Goal: Transaction & Acquisition: Purchase product/service

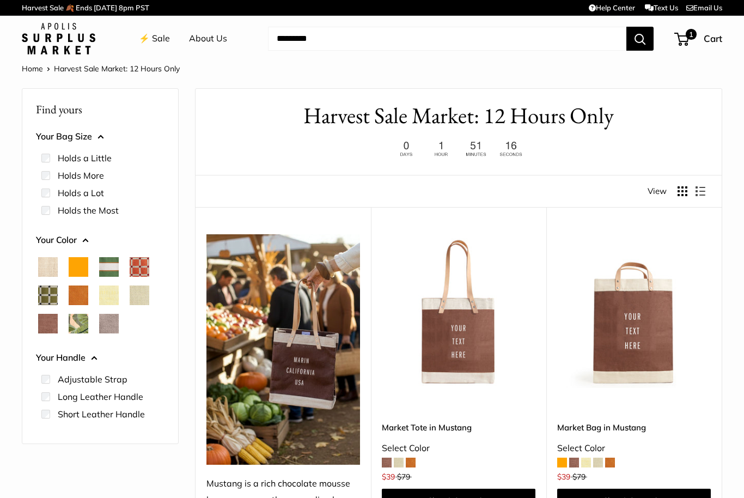
click at [58, 35] on img at bounding box center [59, 39] width 74 height 32
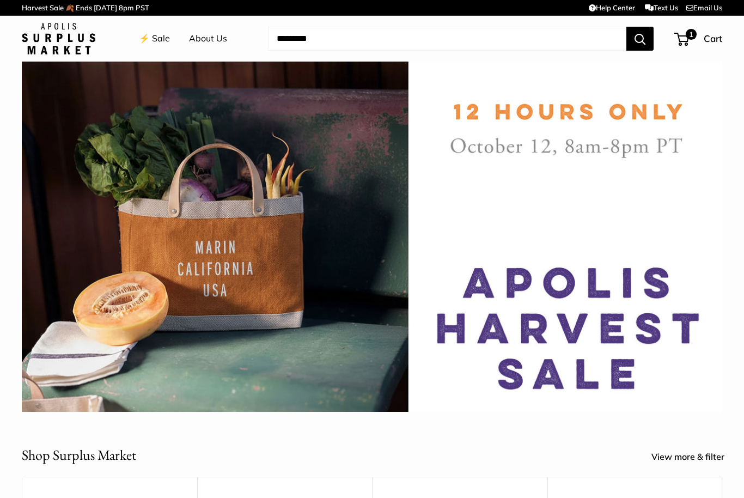
click at [216, 42] on link "About Us" at bounding box center [208, 39] width 38 height 16
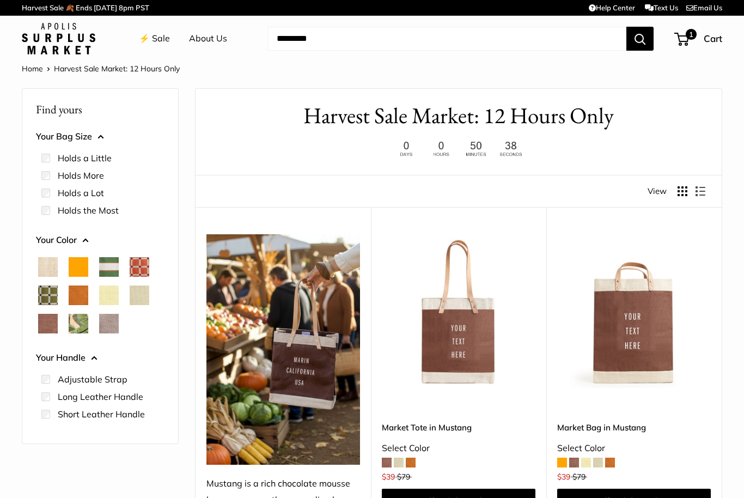
click at [52, 264] on span "Natural" at bounding box center [48, 267] width 20 height 20
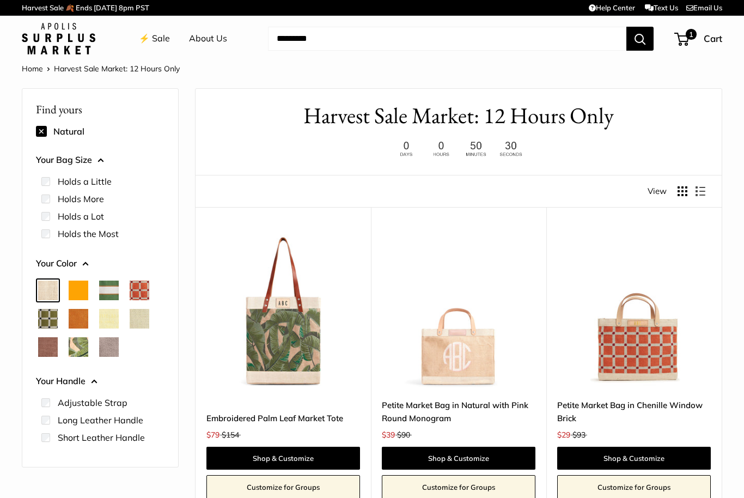
click at [72, 285] on span "Orange" at bounding box center [79, 291] width 20 height 20
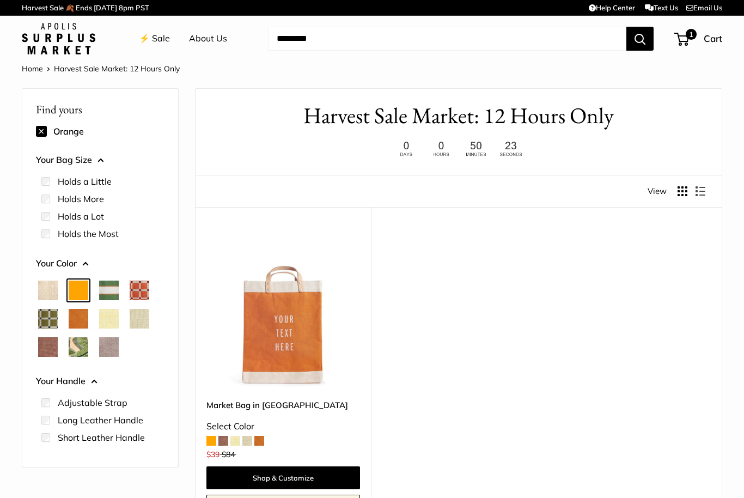
click at [101, 290] on span "Court Green" at bounding box center [109, 291] width 20 height 20
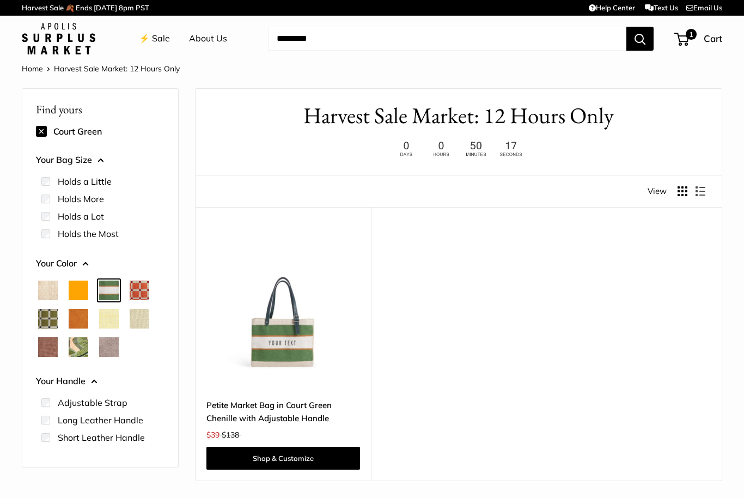
click at [42, 319] on span "Chenille Window Sage" at bounding box center [48, 319] width 20 height 20
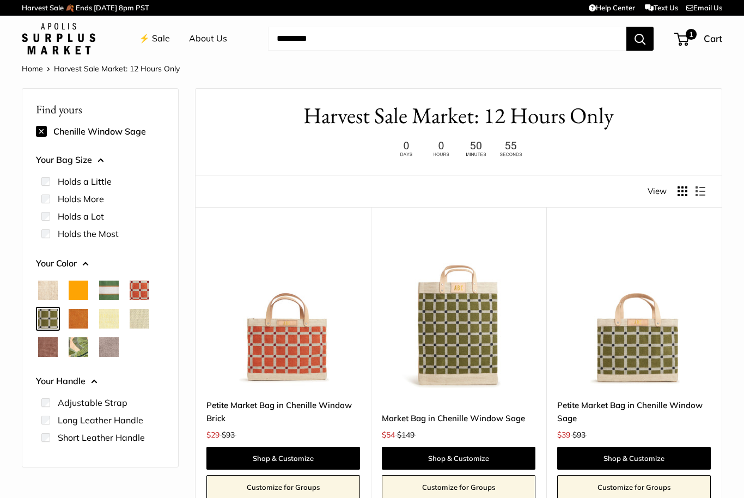
click at [69, 318] on span "Cognac" at bounding box center [79, 319] width 20 height 20
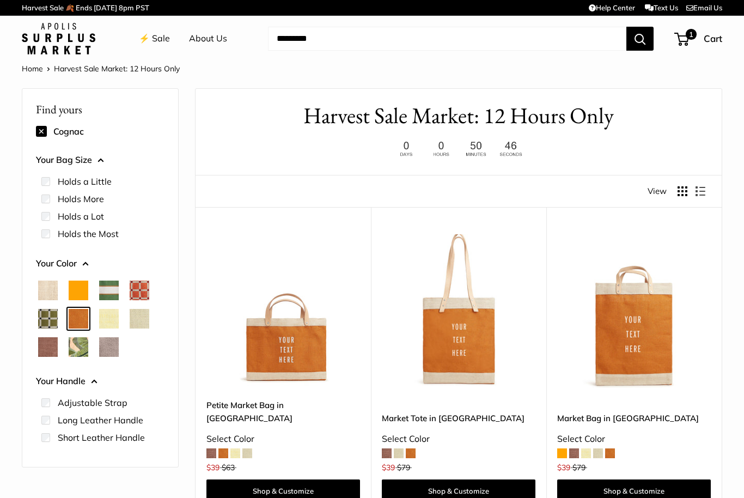
click at [109, 314] on span "Daisy" at bounding box center [109, 319] width 20 height 20
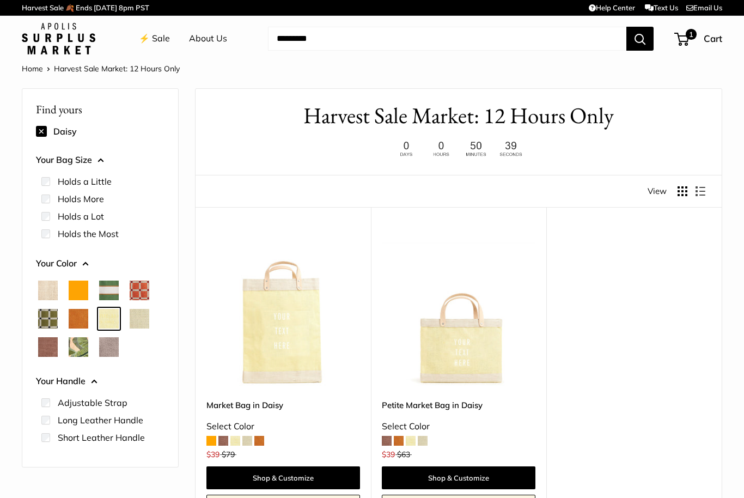
click at [72, 283] on span "Orange" at bounding box center [79, 291] width 20 height 20
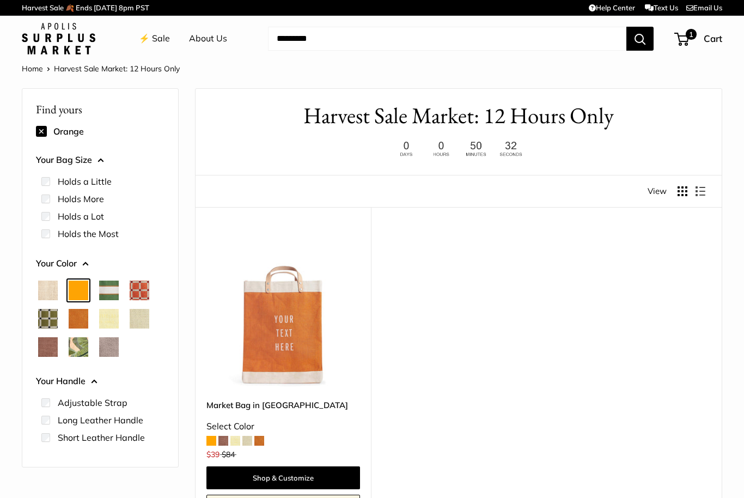
click at [108, 315] on span "Daisy" at bounding box center [109, 319] width 20 height 20
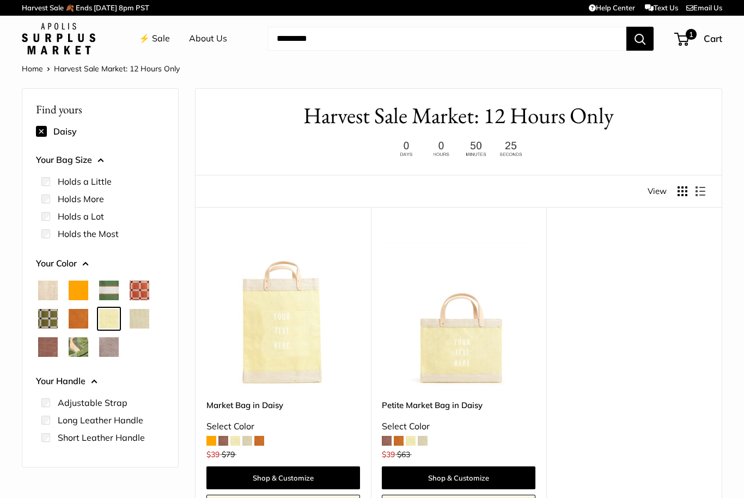
click at [136, 316] on span "Mint Sorbet" at bounding box center [140, 319] width 20 height 20
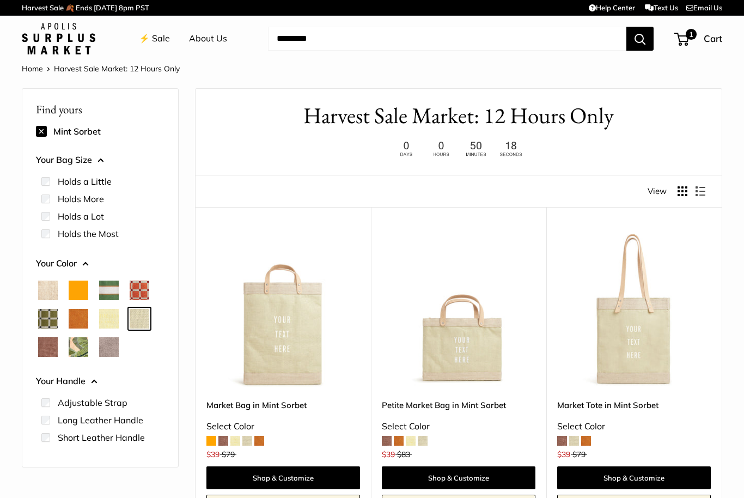
click at [44, 351] on span "Mustang" at bounding box center [48, 347] width 20 height 20
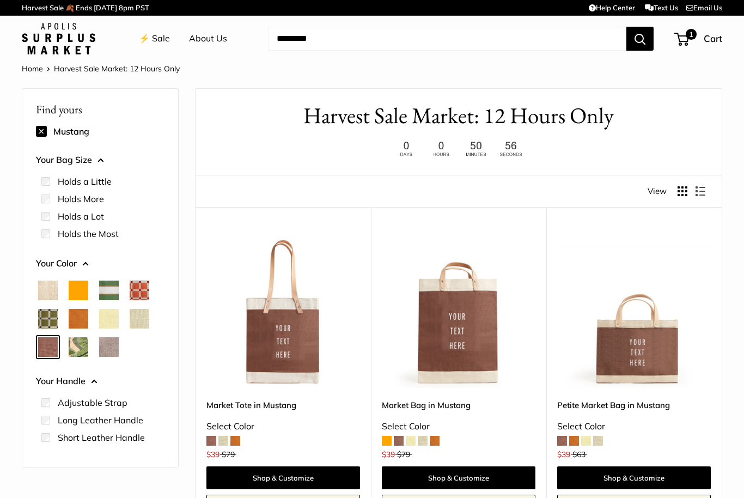
click at [74, 347] on span "Palm Leaf" at bounding box center [79, 347] width 20 height 20
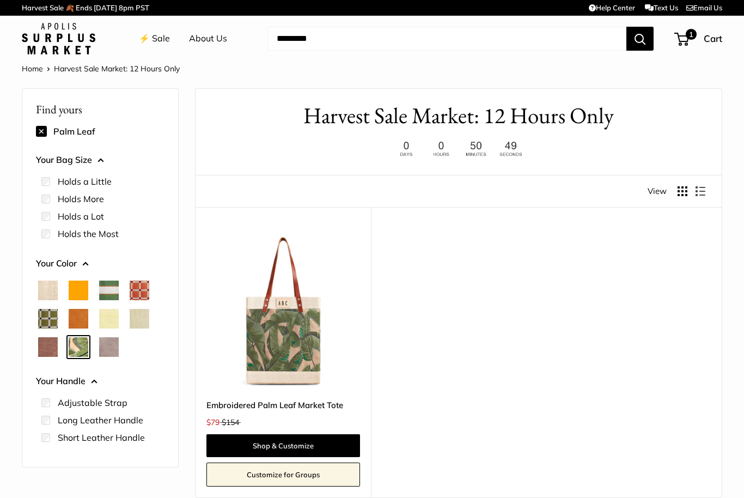
click at [105, 346] on span "Taupe" at bounding box center [109, 347] width 20 height 20
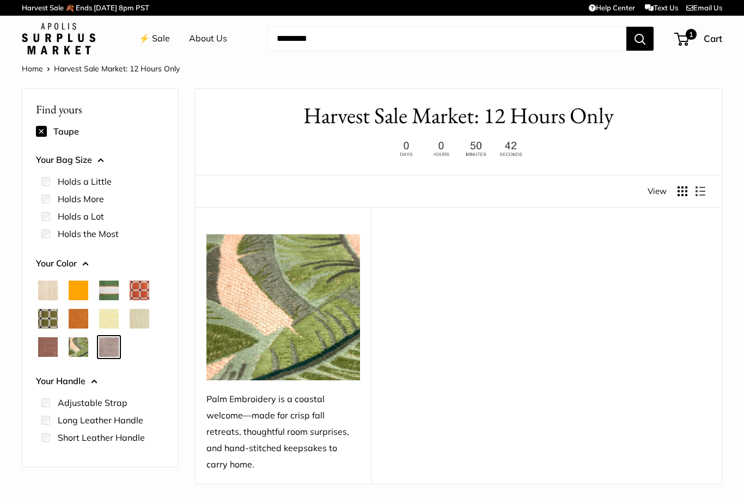
click at [74, 286] on span "Orange" at bounding box center [79, 291] width 20 height 20
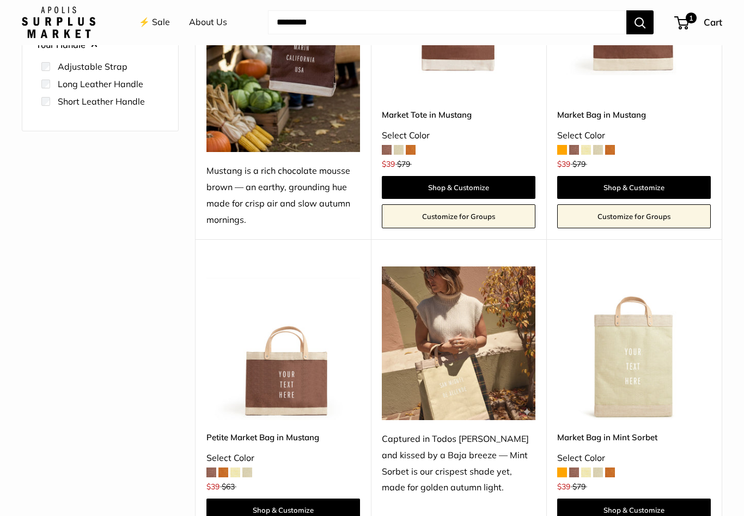
scroll to position [313, 0]
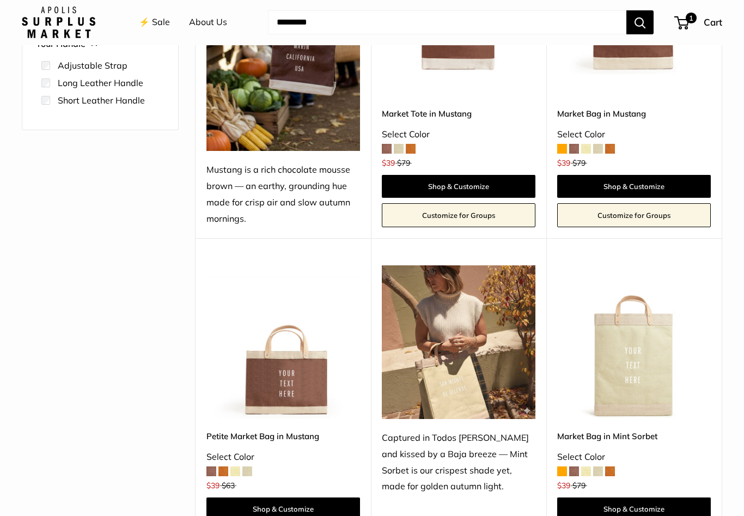
click at [560, 146] on span at bounding box center [562, 149] width 10 height 10
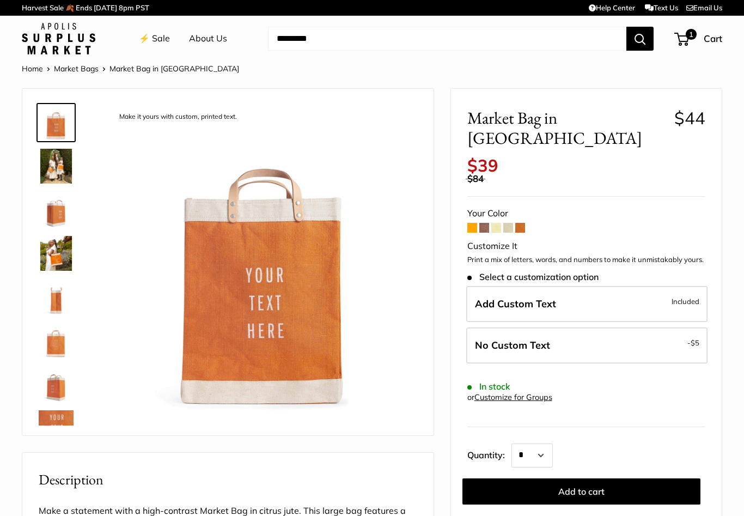
click at [46, 166] on img at bounding box center [56, 166] width 35 height 35
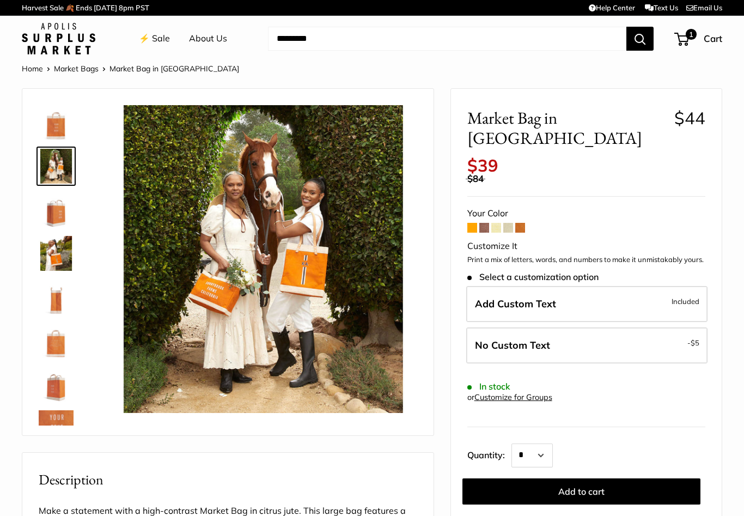
click at [58, 211] on img at bounding box center [56, 209] width 35 height 35
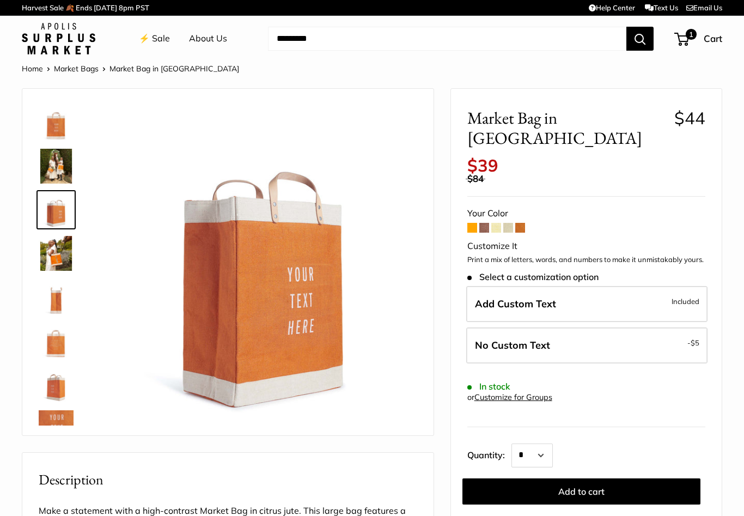
click at [45, 236] on img at bounding box center [56, 253] width 35 height 35
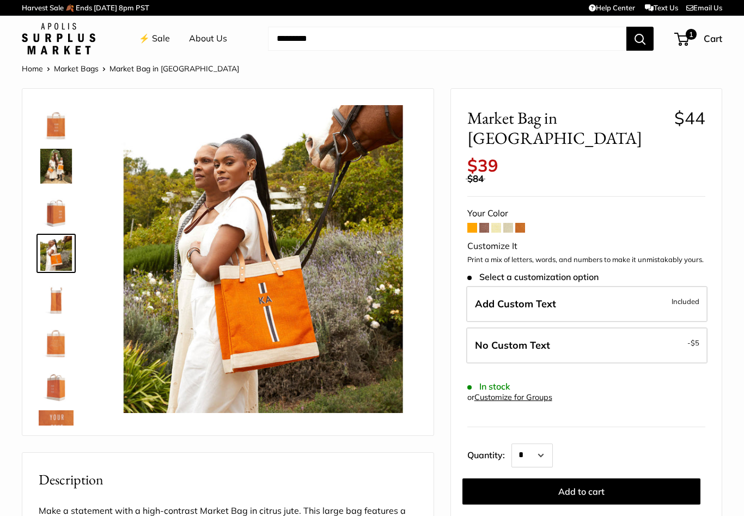
click at [53, 296] on img at bounding box center [56, 296] width 35 height 35
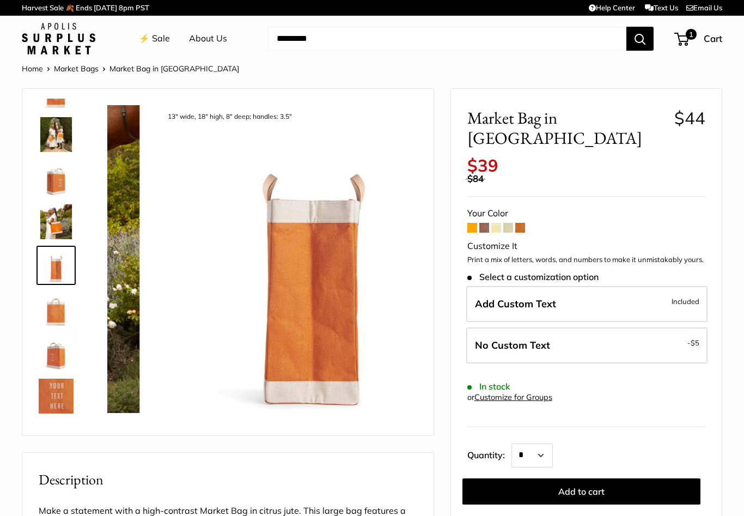
scroll to position [34, 0]
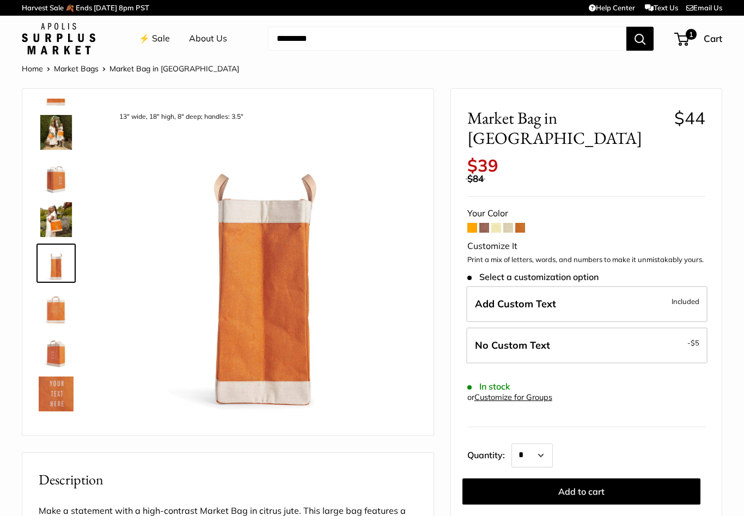
click at [53, 308] on img at bounding box center [56, 306] width 35 height 35
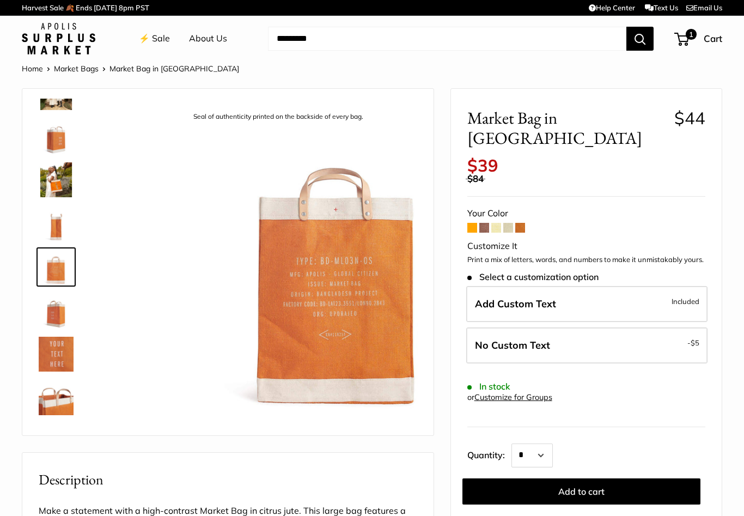
scroll to position [77, 0]
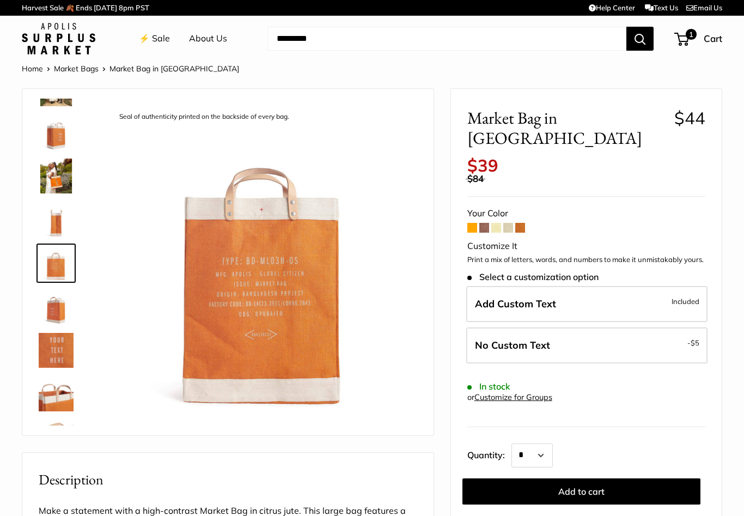
click at [53, 307] on img at bounding box center [56, 306] width 35 height 35
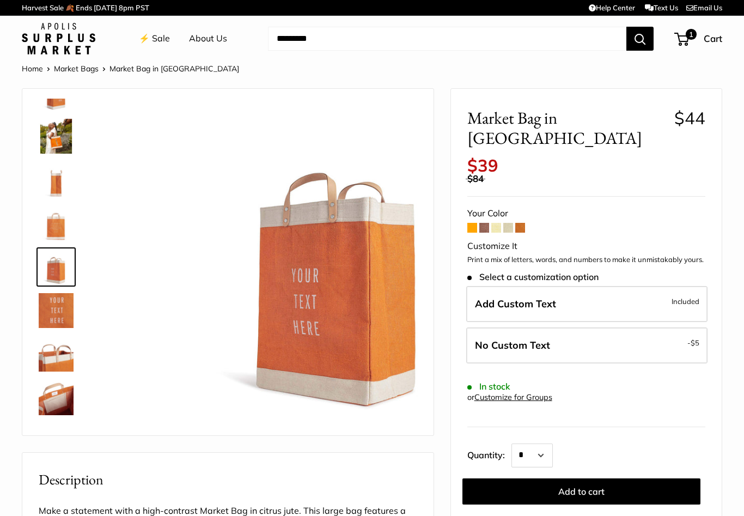
scroll to position [121, 0]
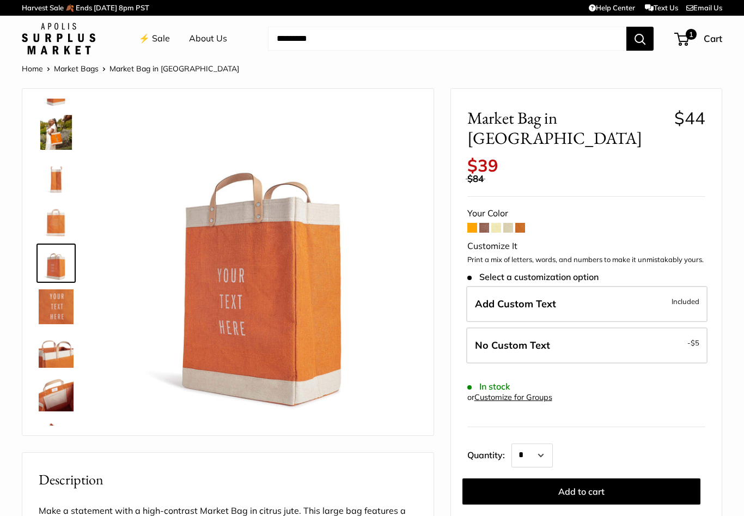
click at [587, 286] on label "Add Custom Text Included" at bounding box center [586, 304] width 241 height 36
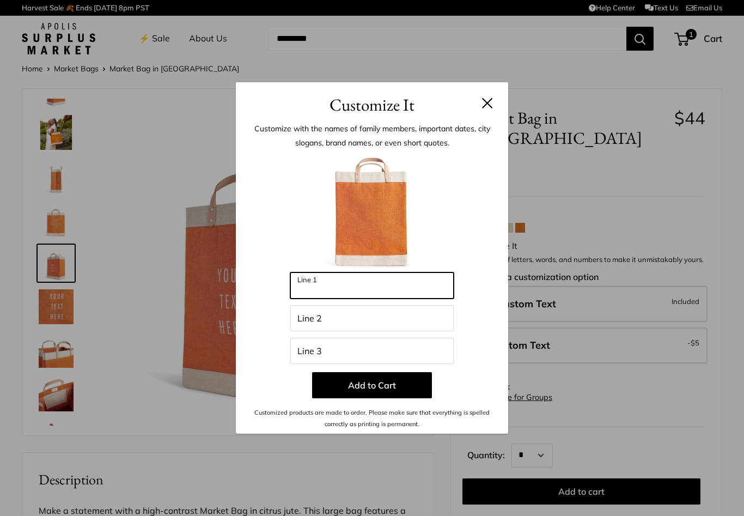
click at [403, 288] on input "Line 1" at bounding box center [371, 285] width 163 height 26
type input "*"
type input "****"
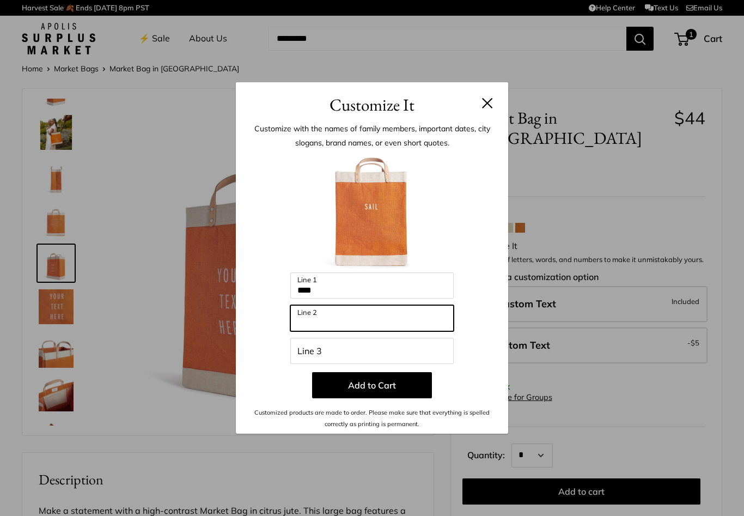
click at [399, 318] on input "Line 2" at bounding box center [371, 318] width 163 height 26
type input "****"
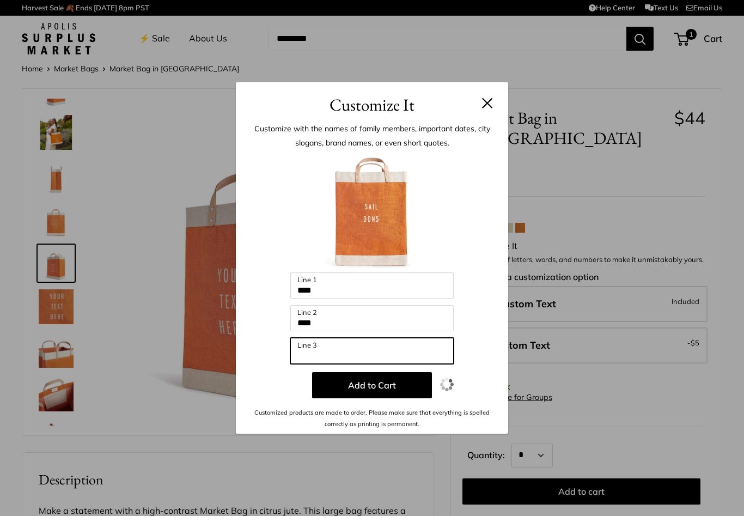
click at [404, 349] on input "Line 3" at bounding box center [371, 351] width 163 height 26
type input "****"
click at [489, 106] on button at bounding box center [487, 102] width 11 height 11
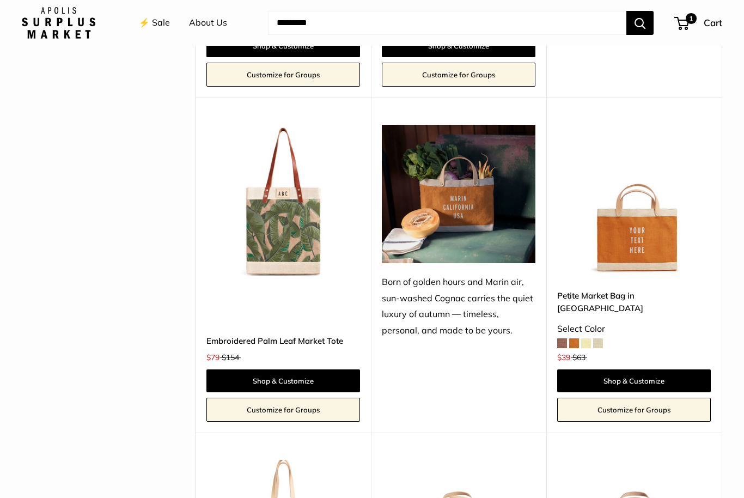
scroll to position [1100, 0]
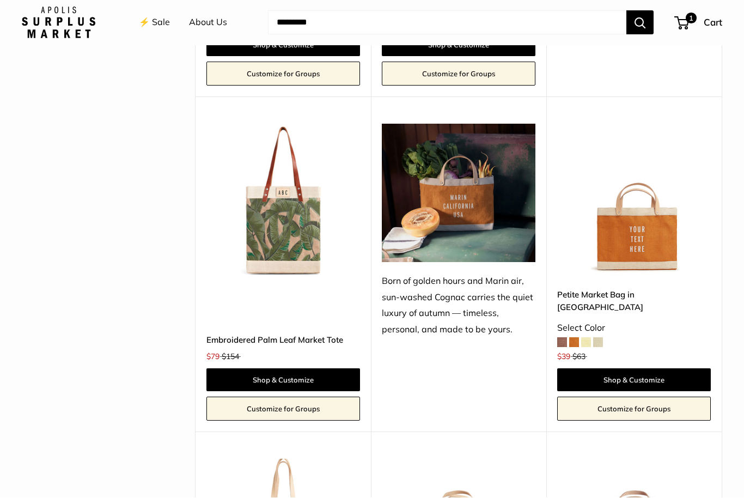
click at [557, 338] on span at bounding box center [562, 343] width 10 height 10
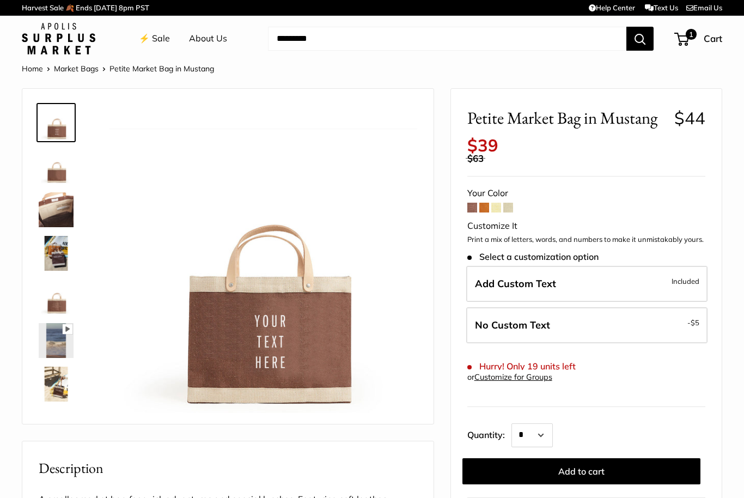
click at [510, 203] on span at bounding box center [508, 208] width 10 height 10
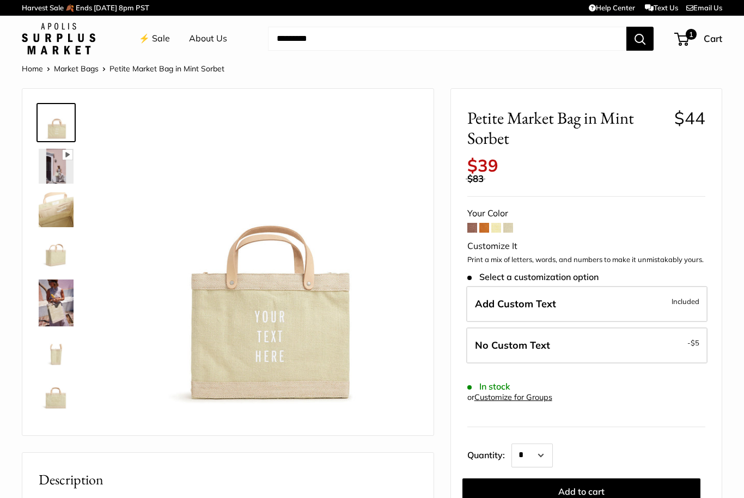
click at [493, 223] on span at bounding box center [496, 228] width 10 height 10
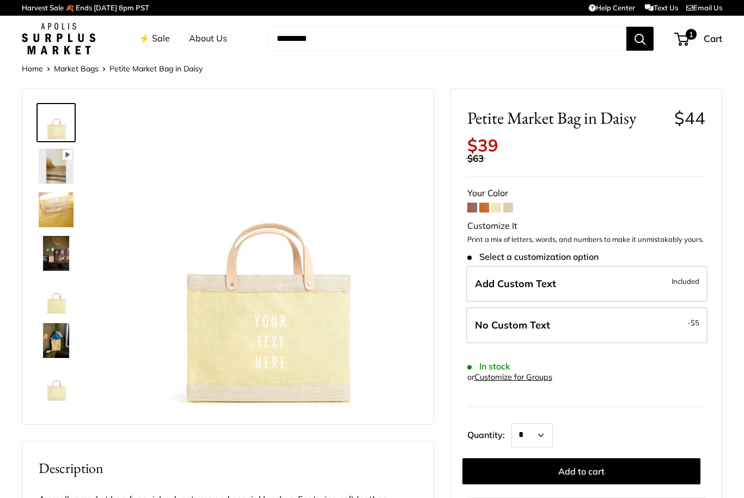
click at [489, 203] on span at bounding box center [484, 208] width 10 height 10
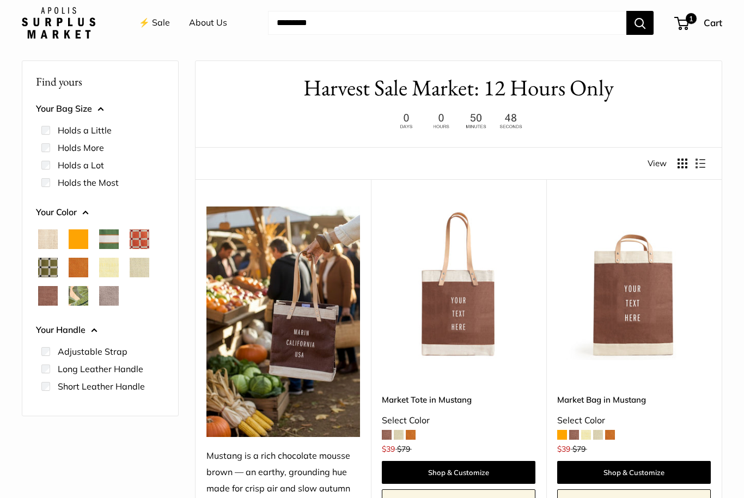
scroll to position [28, 0]
click at [106, 235] on span "Court Green" at bounding box center [109, 239] width 20 height 20
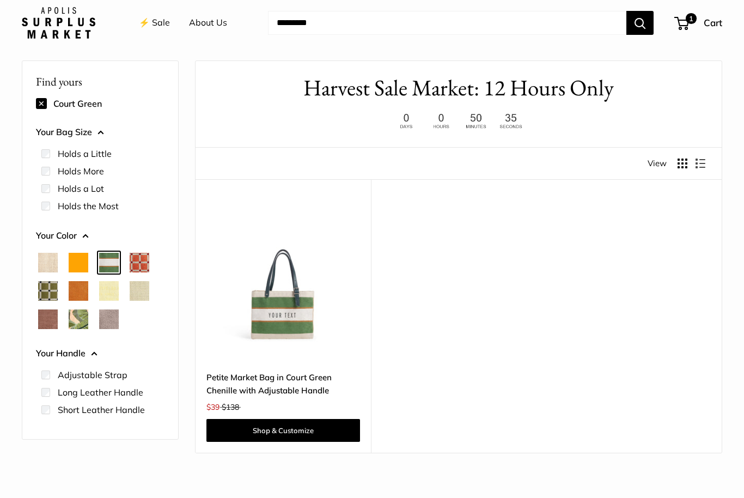
click at [77, 258] on span "Orange" at bounding box center [79, 263] width 20 height 20
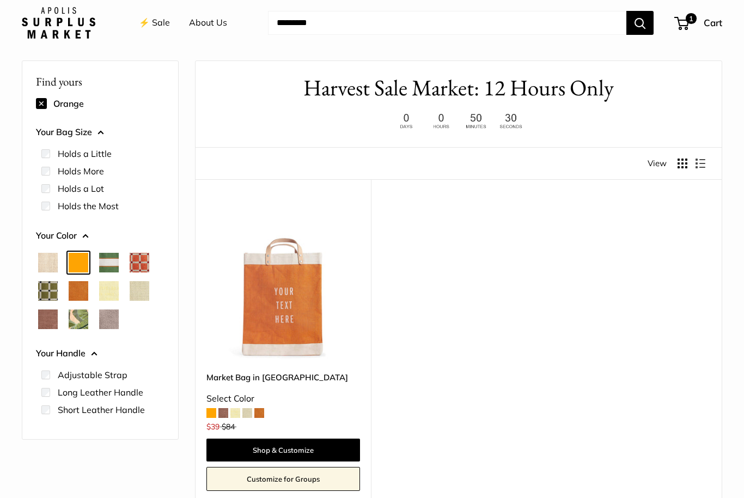
click at [78, 291] on span "Cognac" at bounding box center [79, 291] width 20 height 20
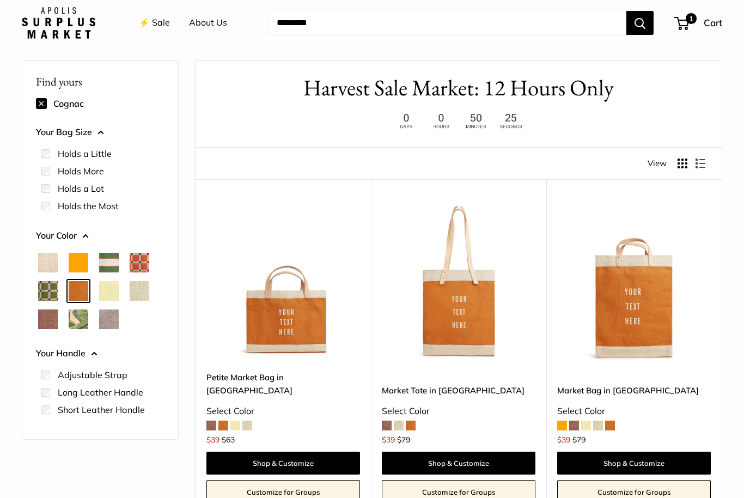
click at [82, 264] on span "Orange" at bounding box center [79, 263] width 20 height 20
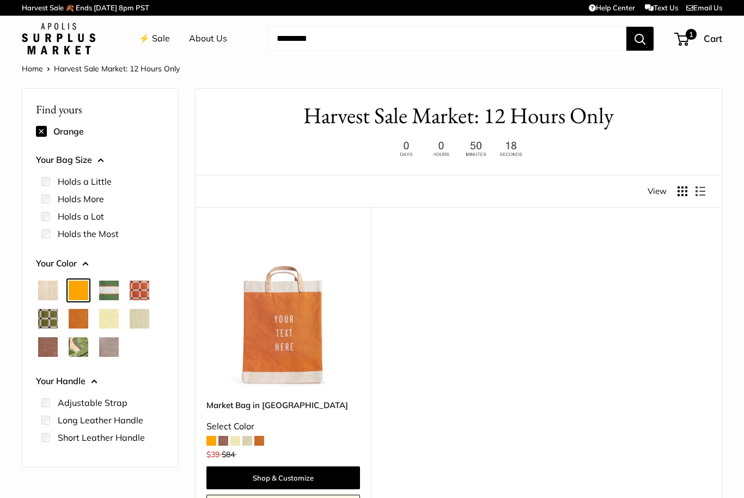
click at [54, 36] on img at bounding box center [59, 39] width 74 height 32
click at [36, 68] on link "Home" at bounding box center [32, 69] width 21 height 10
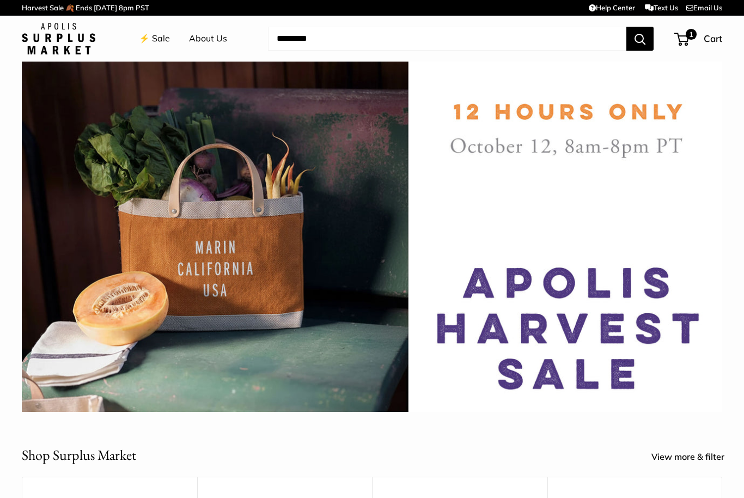
click at [36, 35] on img at bounding box center [59, 39] width 74 height 32
click at [584, 43] on input "Search..." at bounding box center [447, 39] width 358 height 24
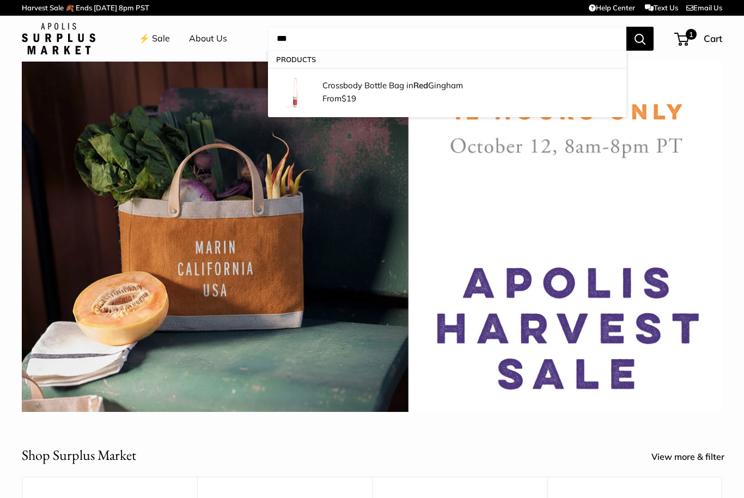
type input "***"
click at [639, 38] on button "Search" at bounding box center [639, 39] width 27 height 24
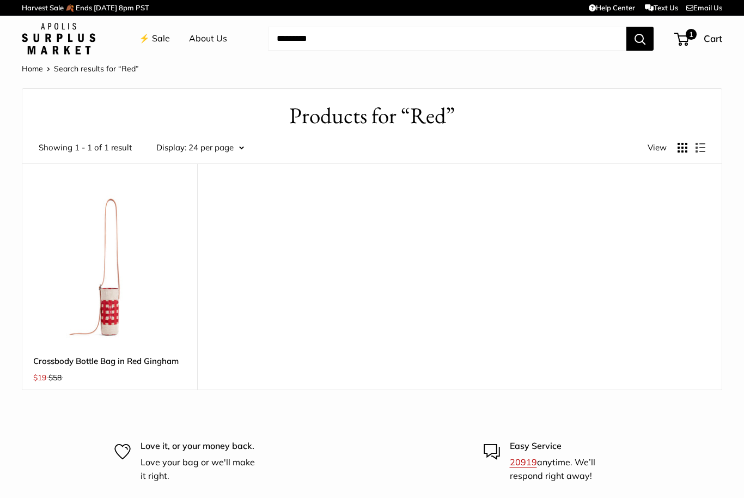
click at [91, 302] on img at bounding box center [109, 267] width 153 height 153
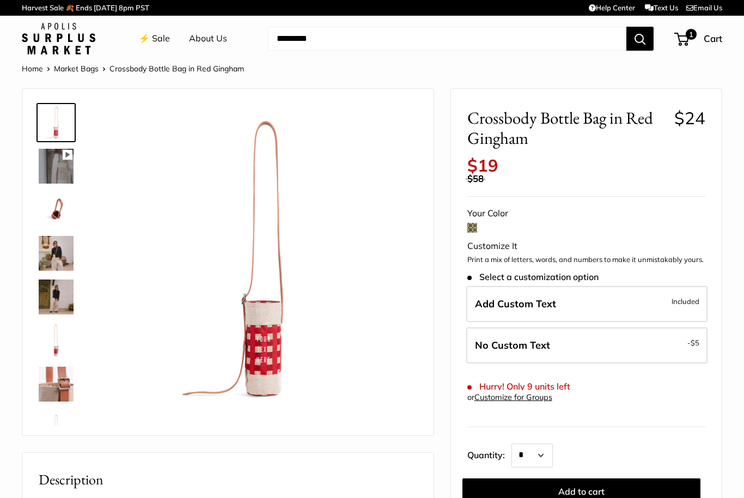
click at [260, 343] on img at bounding box center [263, 259] width 308 height 308
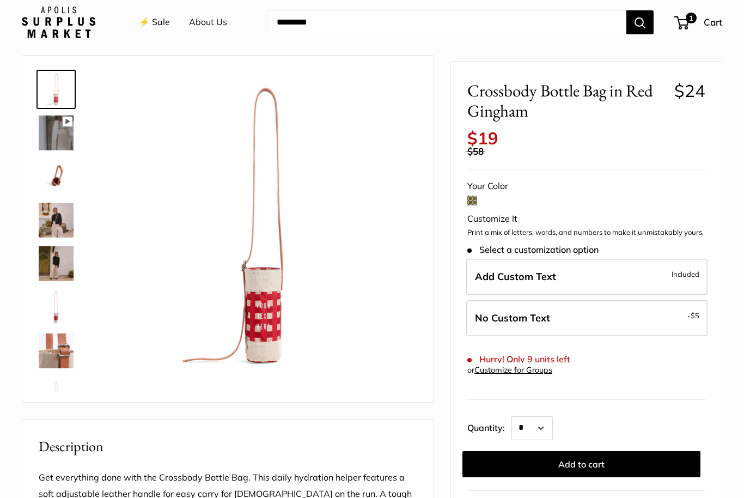
scroll to position [29, 0]
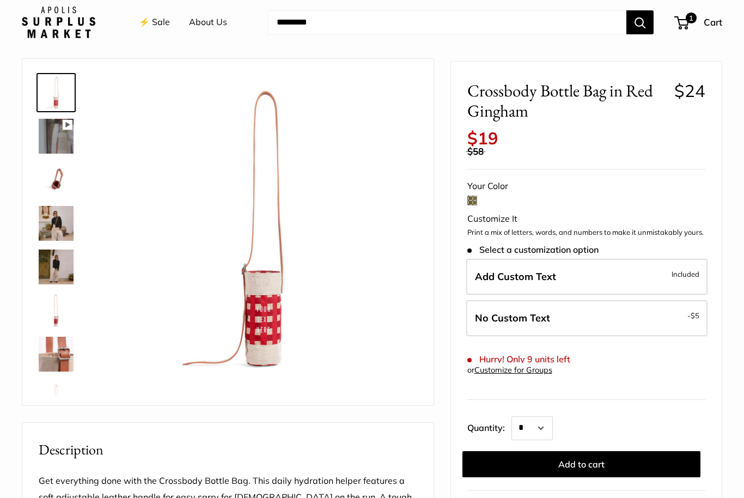
click at [50, 219] on img at bounding box center [56, 223] width 35 height 35
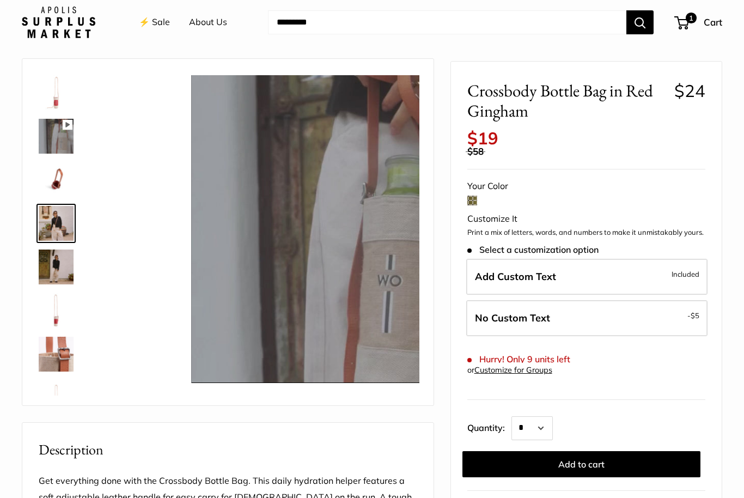
scroll to position [30, 0]
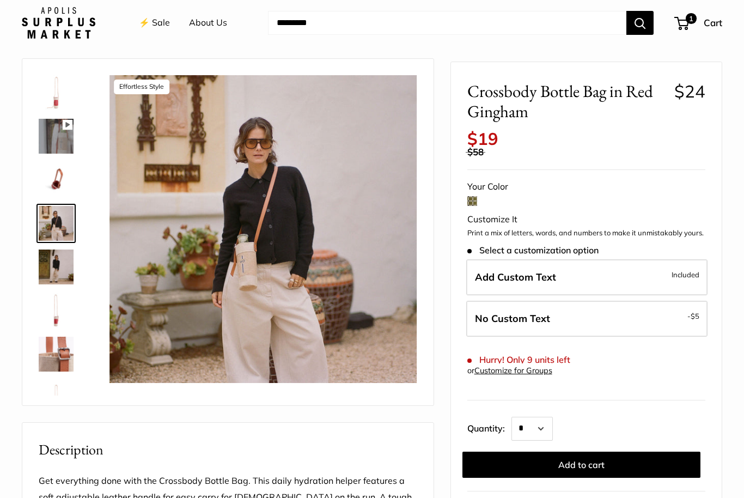
click at [58, 269] on img at bounding box center [56, 266] width 35 height 35
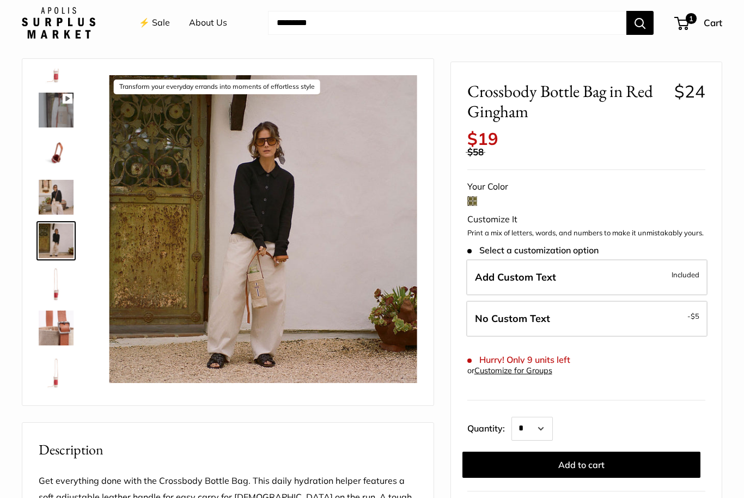
scroll to position [26, 0]
click at [57, 363] on img at bounding box center [56, 371] width 35 height 35
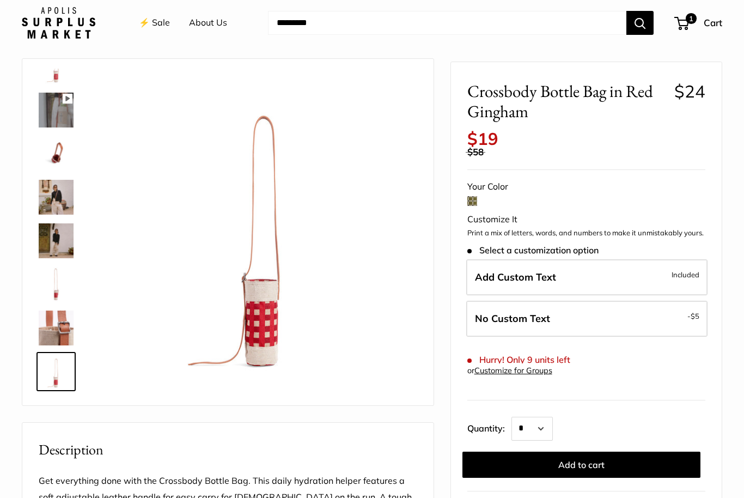
click at [54, 274] on img at bounding box center [56, 284] width 35 height 35
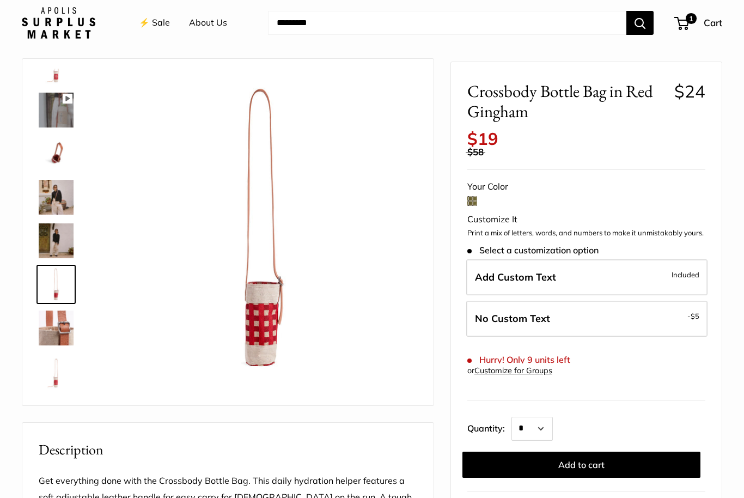
click at [660, 266] on label "Add Custom Text Included" at bounding box center [586, 277] width 241 height 36
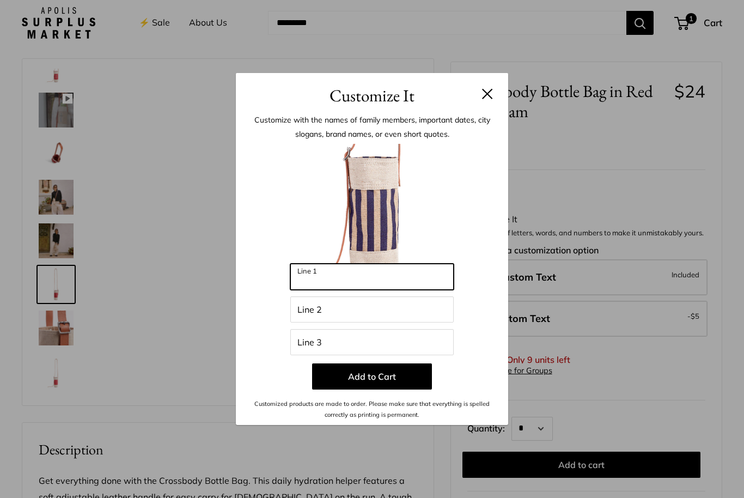
click at [425, 290] on input "Line 1" at bounding box center [371, 277] width 163 height 26
type input "****"
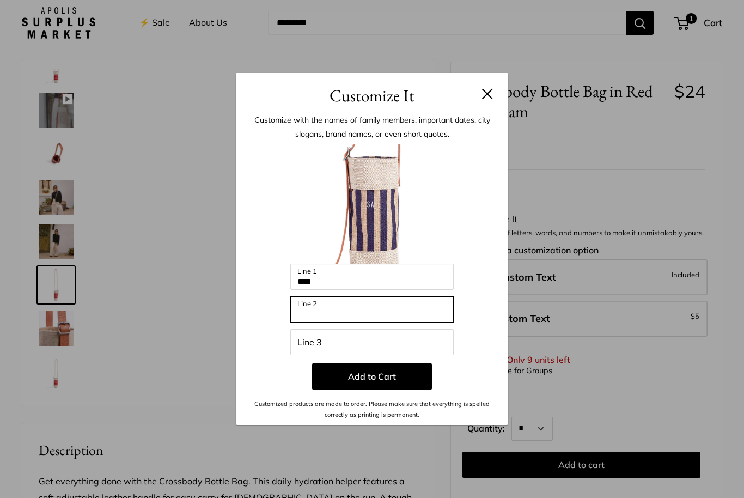
click at [419, 322] on input "Line 2" at bounding box center [371, 309] width 163 height 26
type input "****"
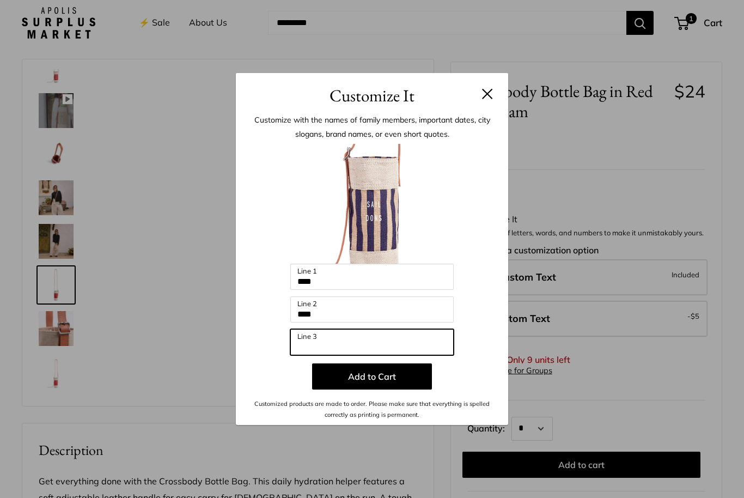
click at [412, 355] on input "Line 3" at bounding box center [371, 342] width 163 height 26
type input "****"
click at [401, 388] on button "Add to Cart" at bounding box center [372, 376] width 120 height 26
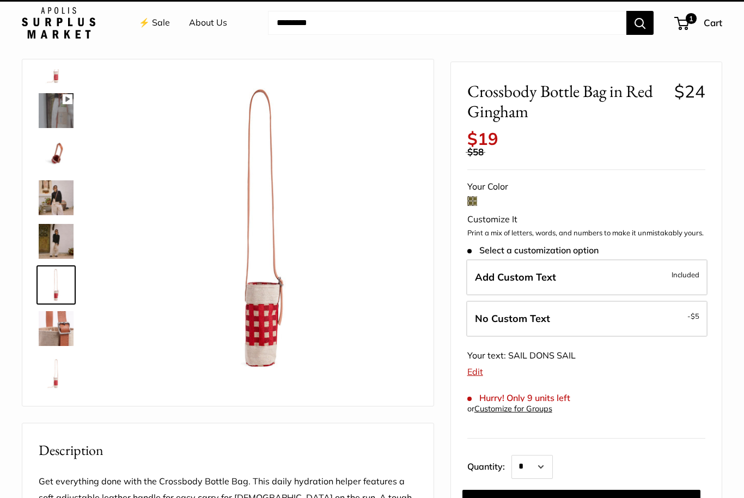
scroll to position [30, 0]
